Goal: Navigation & Orientation: Find specific page/section

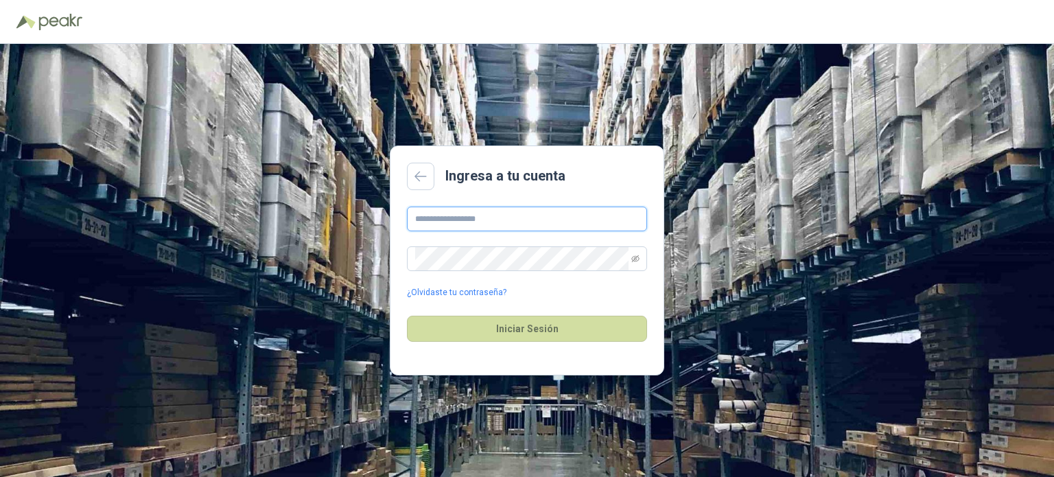
click at [514, 214] on input "text" at bounding box center [527, 219] width 240 height 25
type input "**********"
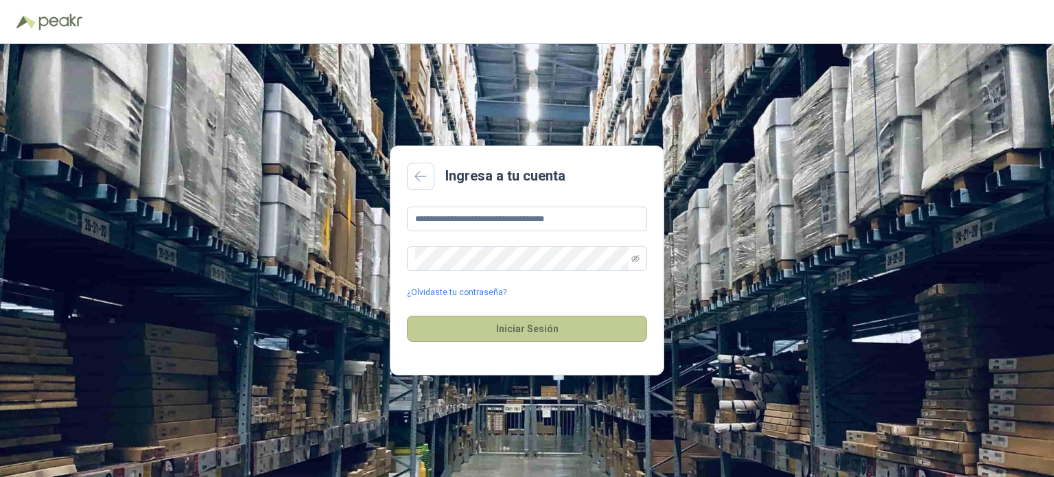
click at [544, 337] on button "Iniciar Sesión" at bounding box center [527, 329] width 240 height 26
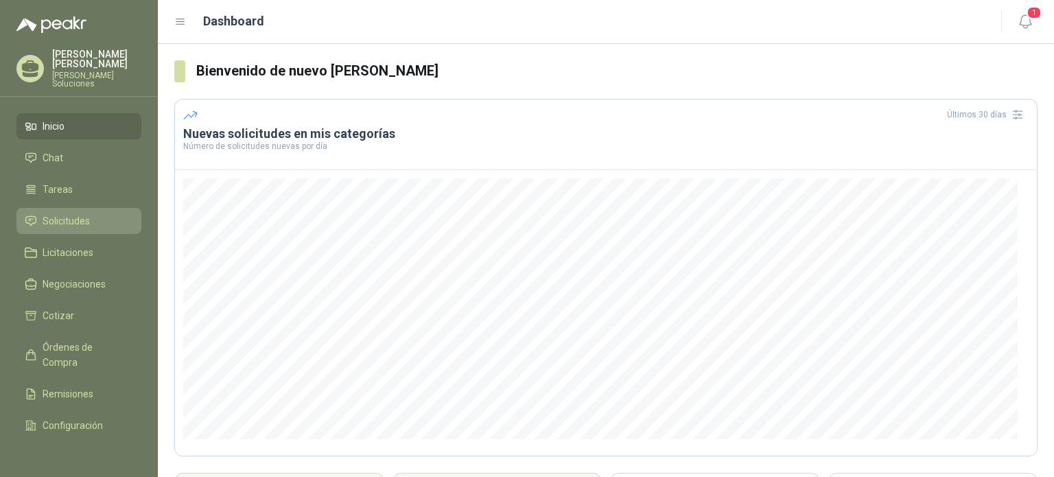
click at [74, 218] on span "Solicitudes" at bounding box center [66, 220] width 47 height 15
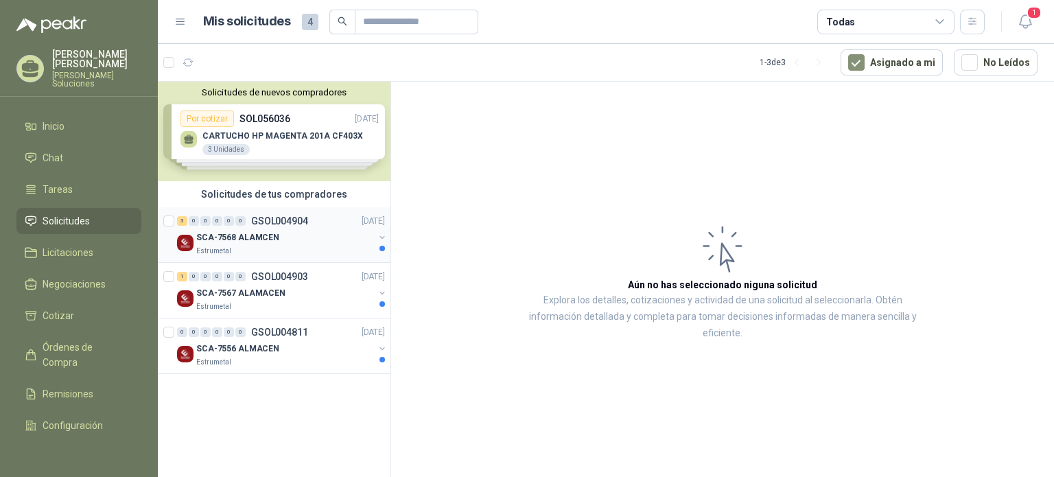
click at [277, 237] on div "SCA-7568 ALAMCEN" at bounding box center [285, 237] width 178 height 16
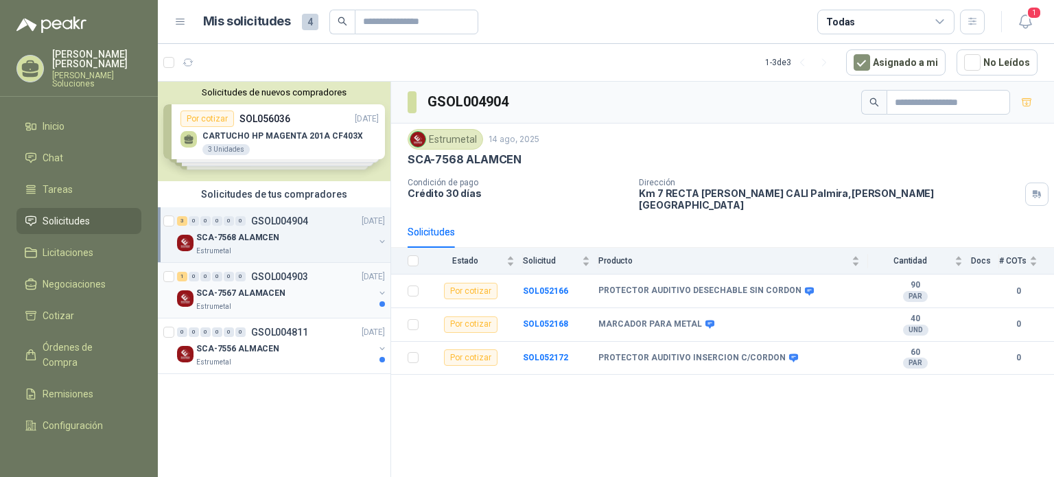
click at [281, 286] on div "SCA-7567 ALAMACEN" at bounding box center [285, 293] width 178 height 16
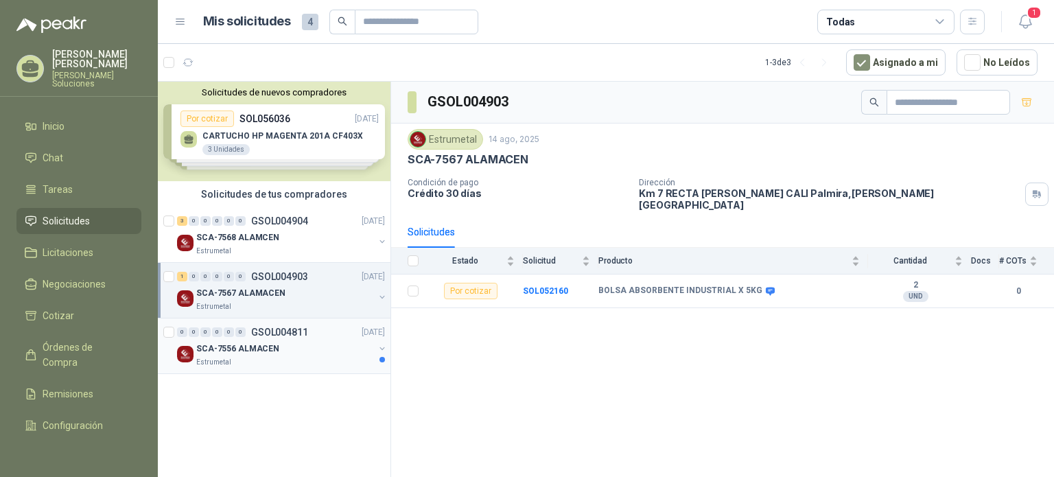
click at [277, 345] on div "SCA-7556 ALMACEN" at bounding box center [285, 348] width 178 height 16
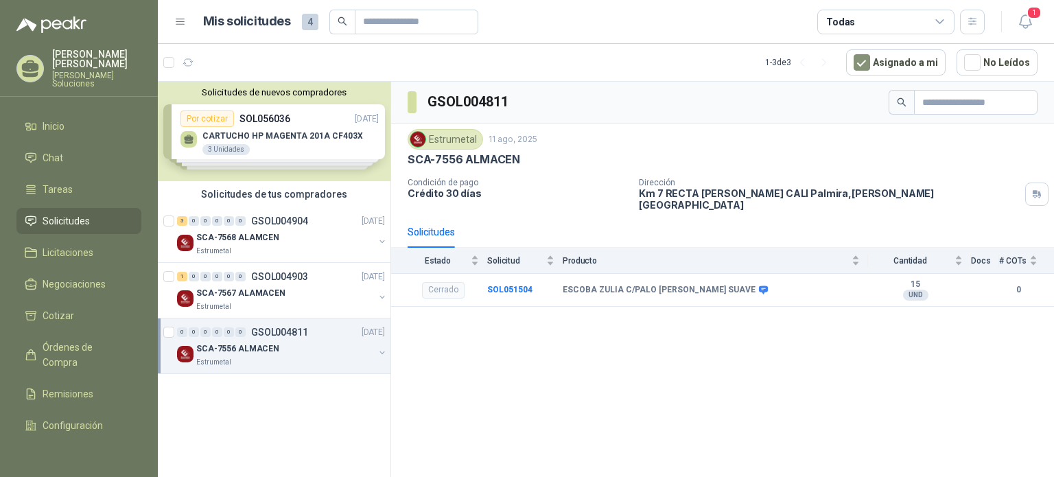
click at [290, 153] on div "Solicitudes de nuevos compradores Por cotizar SOL056036 [DATE] CARTUCHO HP MAGE…" at bounding box center [274, 132] width 233 height 100
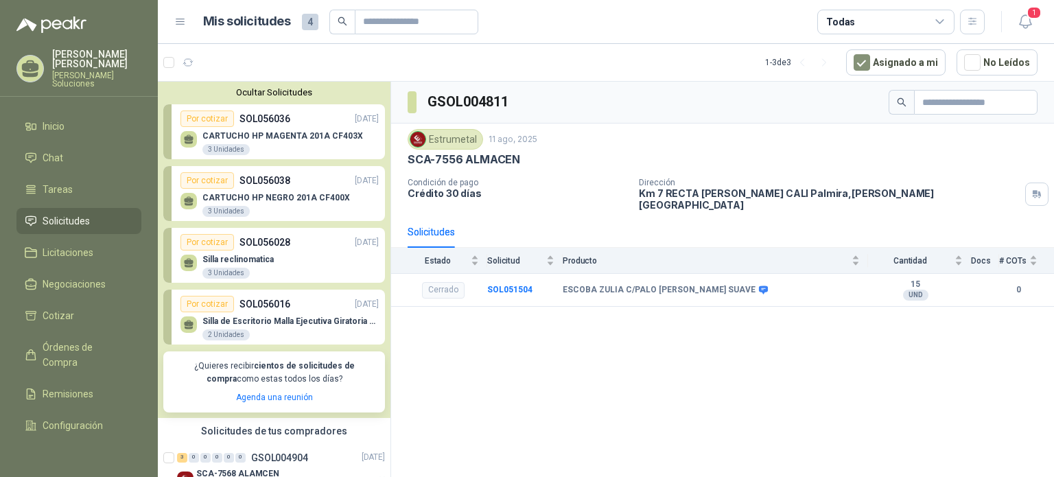
click at [272, 90] on button "Ocultar Solicitudes" at bounding box center [274, 92] width 222 height 10
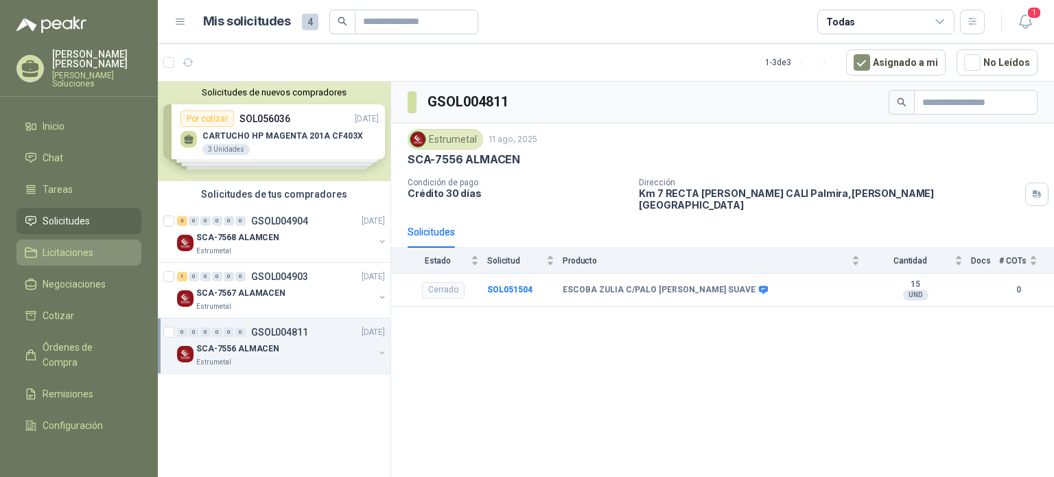
click at [68, 251] on span "Licitaciones" at bounding box center [68, 252] width 51 height 15
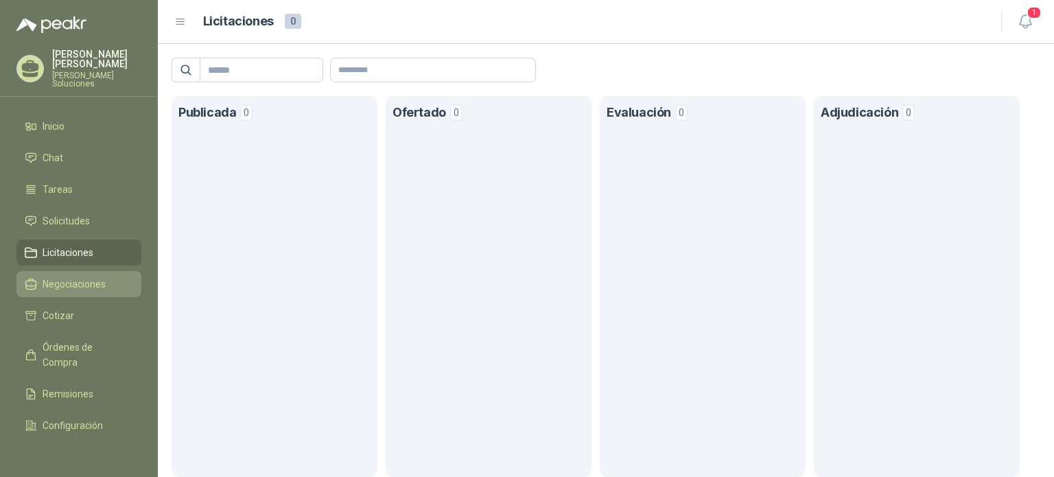
click at [68, 277] on span "Negociaciones" at bounding box center [74, 284] width 63 height 15
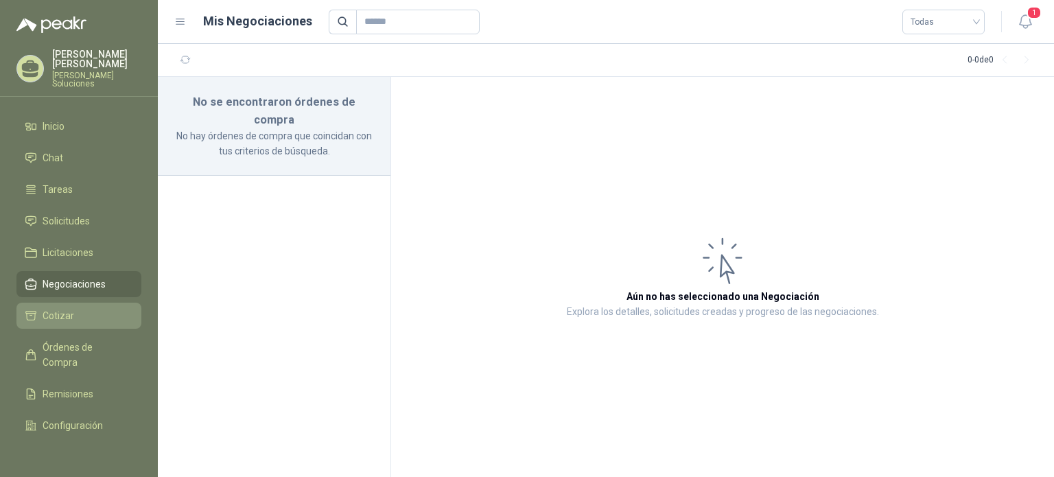
click at [63, 315] on link "Cotizar" at bounding box center [78, 316] width 125 height 26
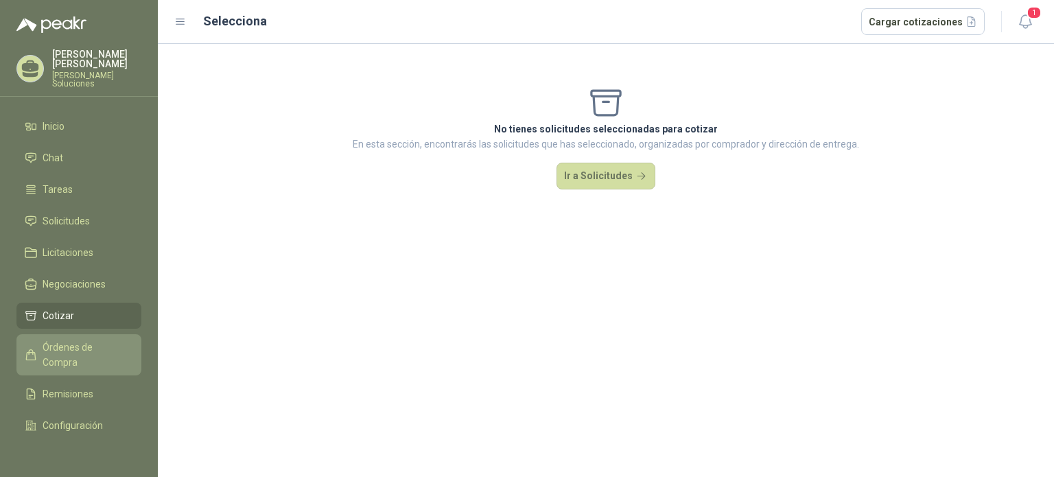
click at [62, 346] on span "Órdenes de Compra" at bounding box center [86, 355] width 86 height 30
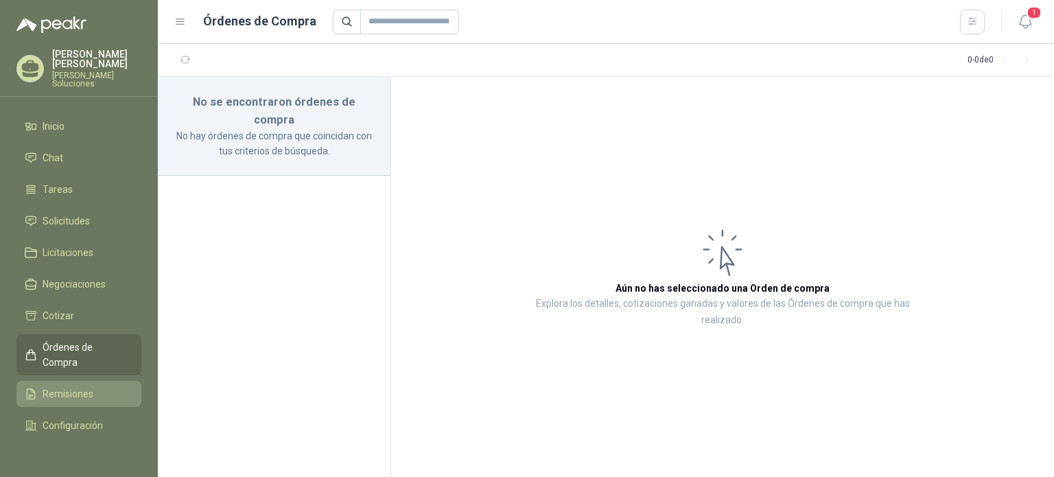
click at [74, 386] on span "Remisiones" at bounding box center [68, 393] width 51 height 15
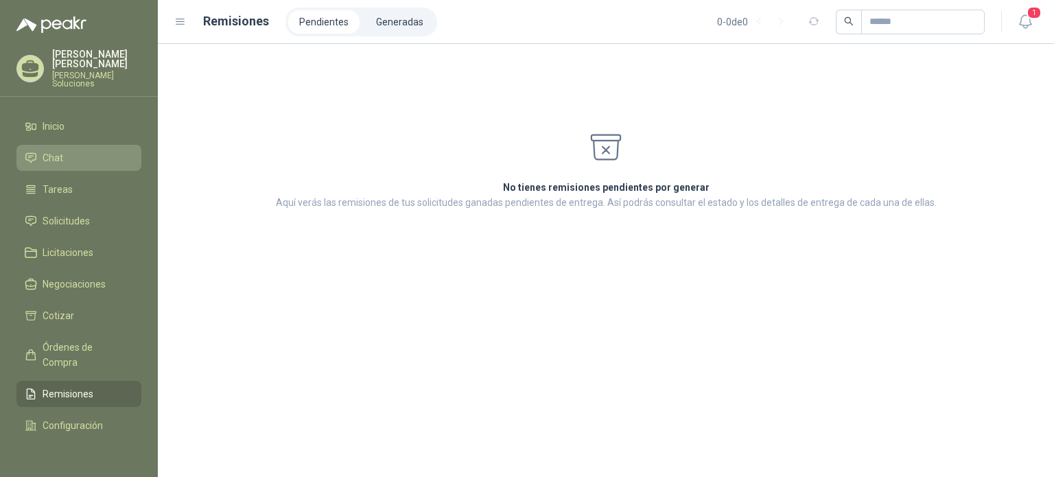
click at [60, 150] on span "Chat" at bounding box center [53, 157] width 21 height 15
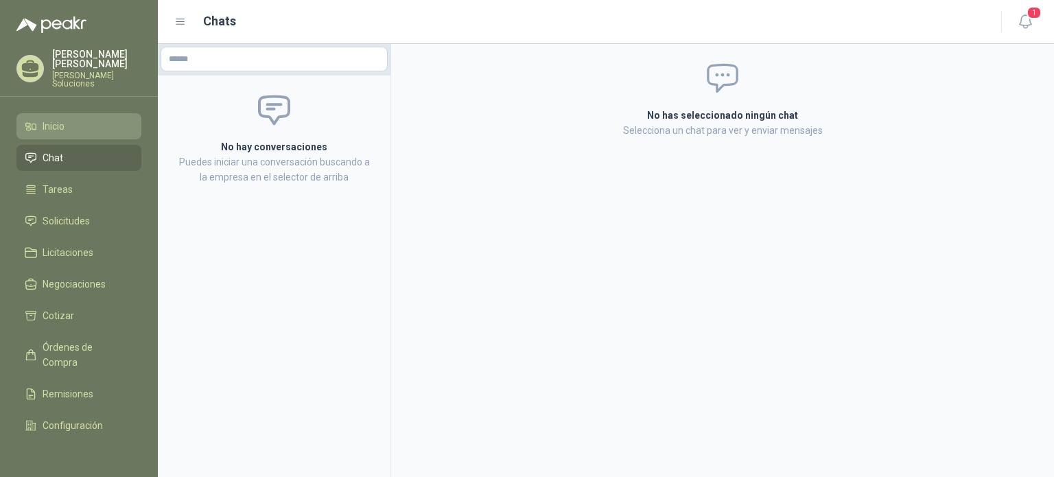
click at [56, 121] on span "Inicio" at bounding box center [54, 126] width 22 height 15
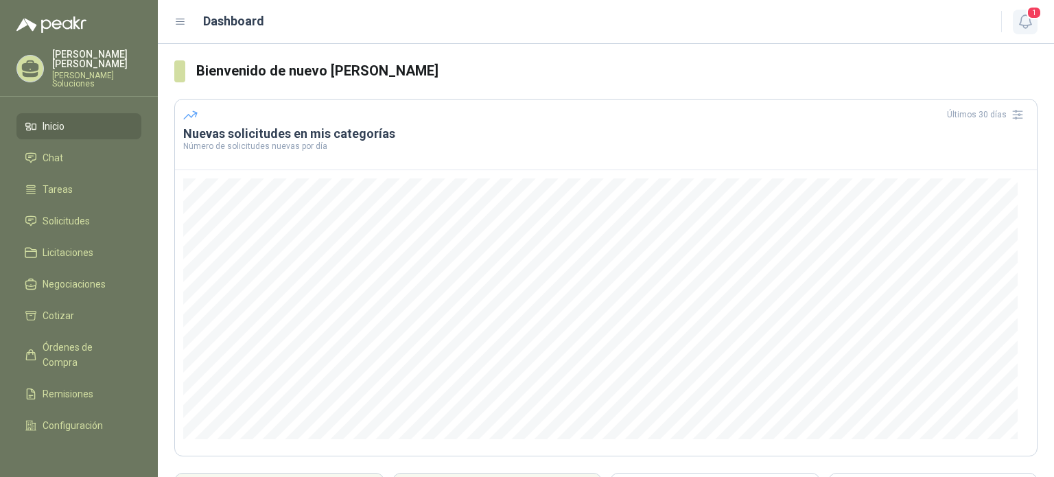
click at [1025, 24] on icon "button" at bounding box center [1025, 21] width 17 height 17
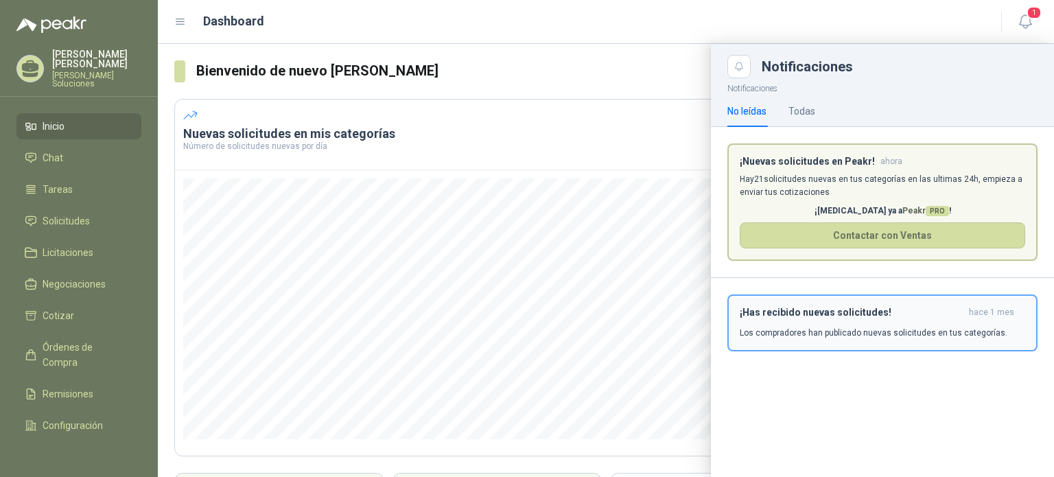
click at [903, 332] on p "Los compradores han publicado nuevas solicitudes en tus categorías." at bounding box center [874, 333] width 268 height 12
